Goal: Check status: Check status

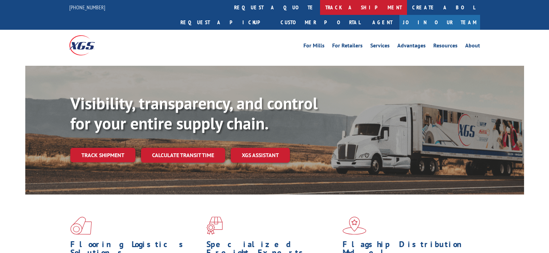
click at [320, 9] on link "track a shipment" at bounding box center [363, 7] width 87 height 15
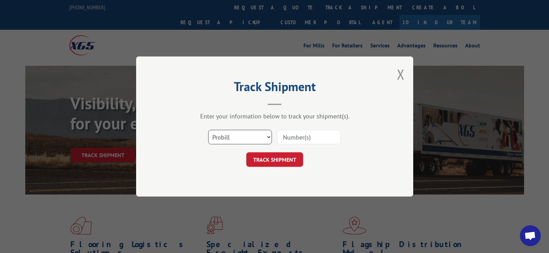
click at [268, 136] on select "Select category... Probill BOL PO" at bounding box center [240, 137] width 64 height 15
select select "bol"
click at [208, 130] on select "Select category... Probill BOL PO" at bounding box center [240, 137] width 64 height 15
click at [294, 137] on input at bounding box center [309, 137] width 64 height 15
paste input "6100047003"
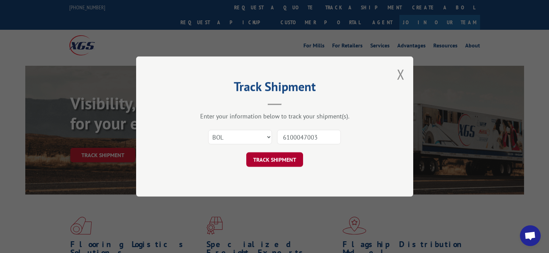
type input "6100047003"
click at [285, 155] on button "TRACK SHIPMENT" at bounding box center [274, 159] width 57 height 15
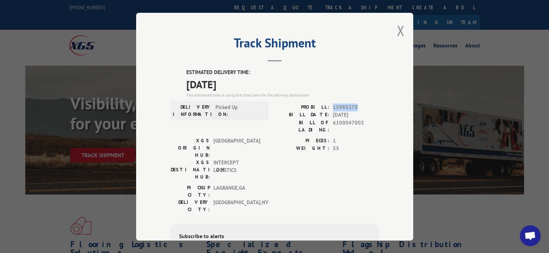
drag, startPoint x: 330, startPoint y: 106, endPoint x: 356, endPoint y: 108, distance: 26.0
click at [356, 108] on span "15985370" at bounding box center [356, 107] width 46 height 8
copy span "15985370"
drag, startPoint x: 331, startPoint y: 123, endPoint x: 364, endPoint y: 123, distance: 33.2
click at [364, 123] on span "6100047003" at bounding box center [356, 126] width 46 height 15
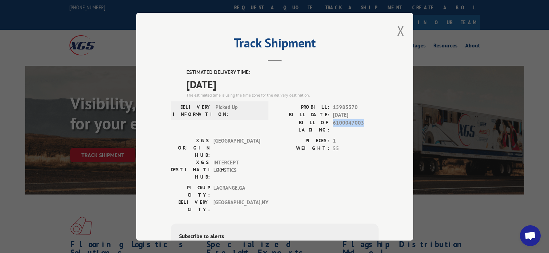
copy span "6100047003"
drag, startPoint x: 330, startPoint y: 107, endPoint x: 354, endPoint y: 105, distance: 24.3
click at [354, 105] on span "15985370" at bounding box center [356, 107] width 46 height 8
copy span "15985370"
click at [397, 32] on button "Close modal" at bounding box center [401, 30] width 8 height 18
